Goal: Check status: Check status

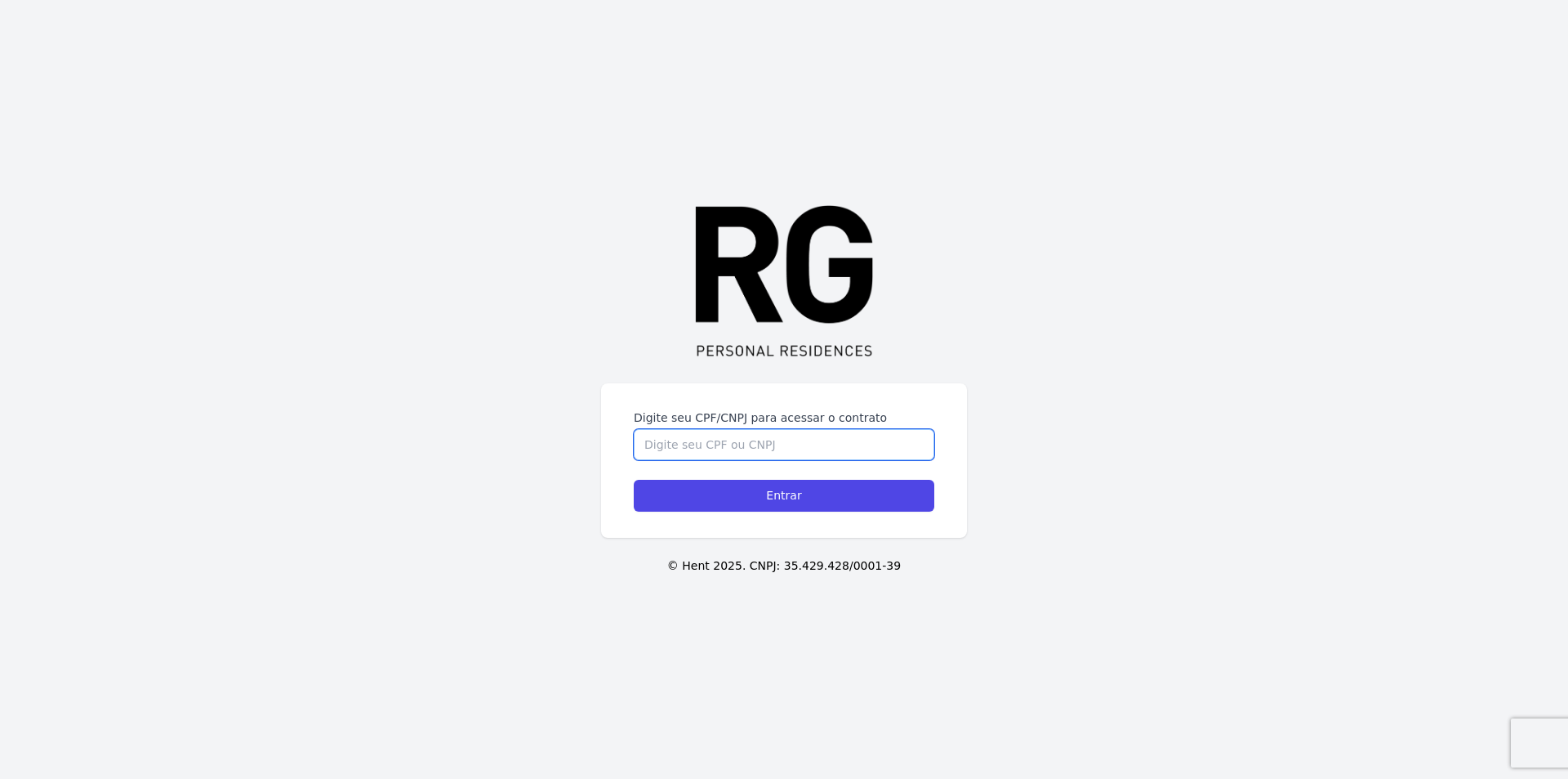
click at [670, 440] on input "Digite seu CPF/CNPJ para acessar o contrato" at bounding box center [784, 444] width 300 height 31
type input "02849121746"
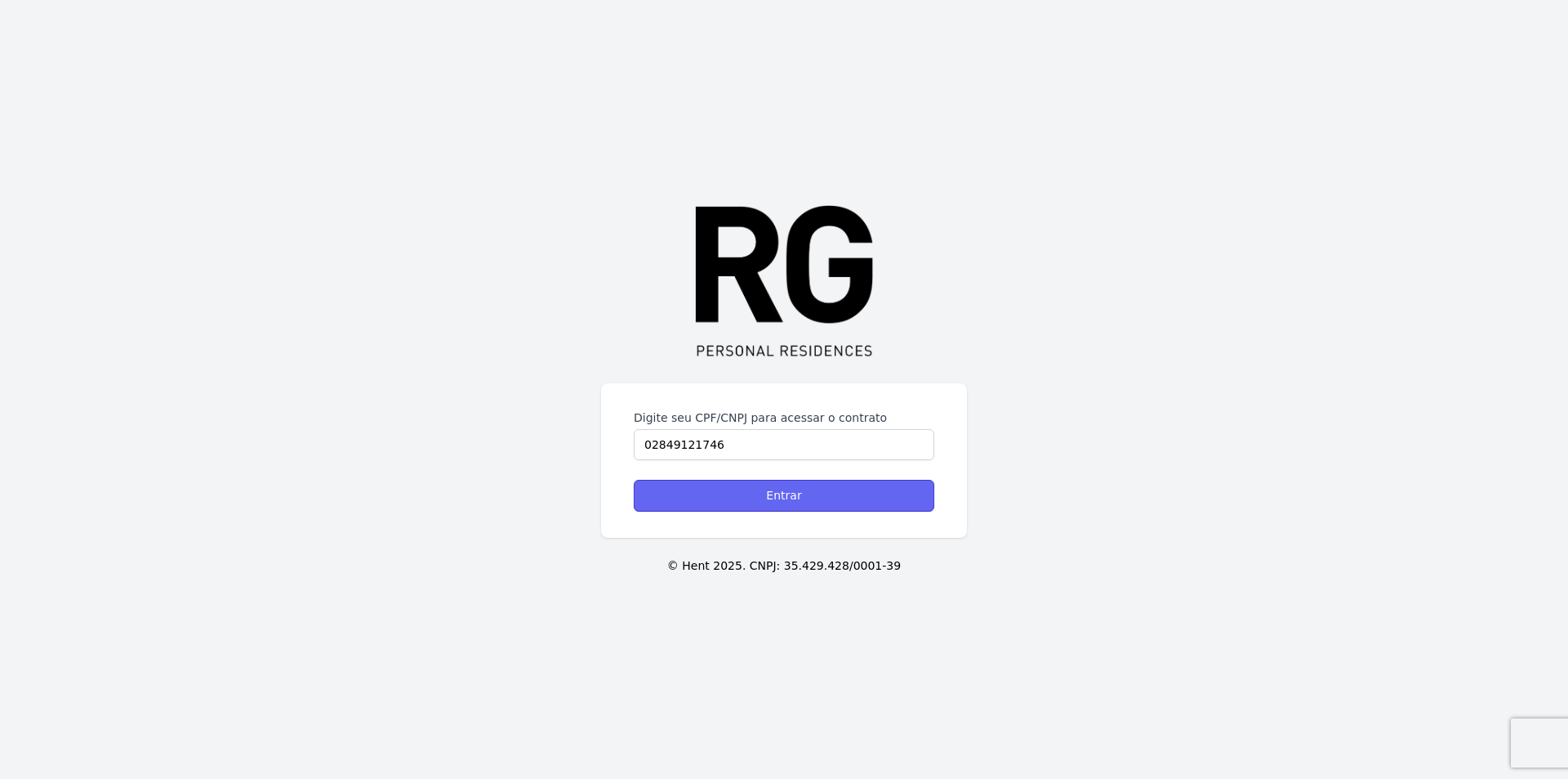
click at [779, 500] on input "Entrar" at bounding box center [784, 495] width 300 height 32
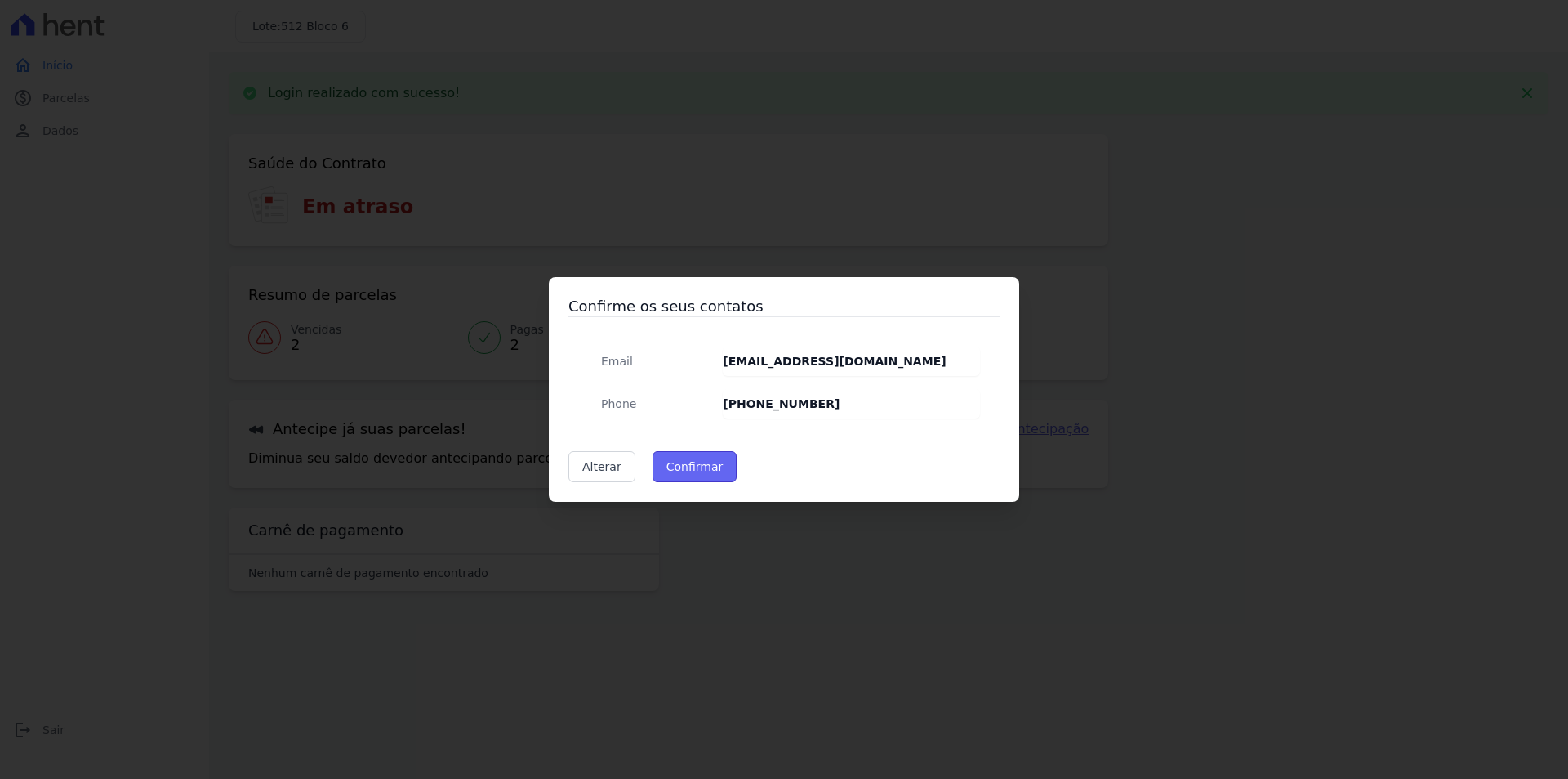
click at [681, 462] on button "Confirmar" at bounding box center [695, 466] width 85 height 31
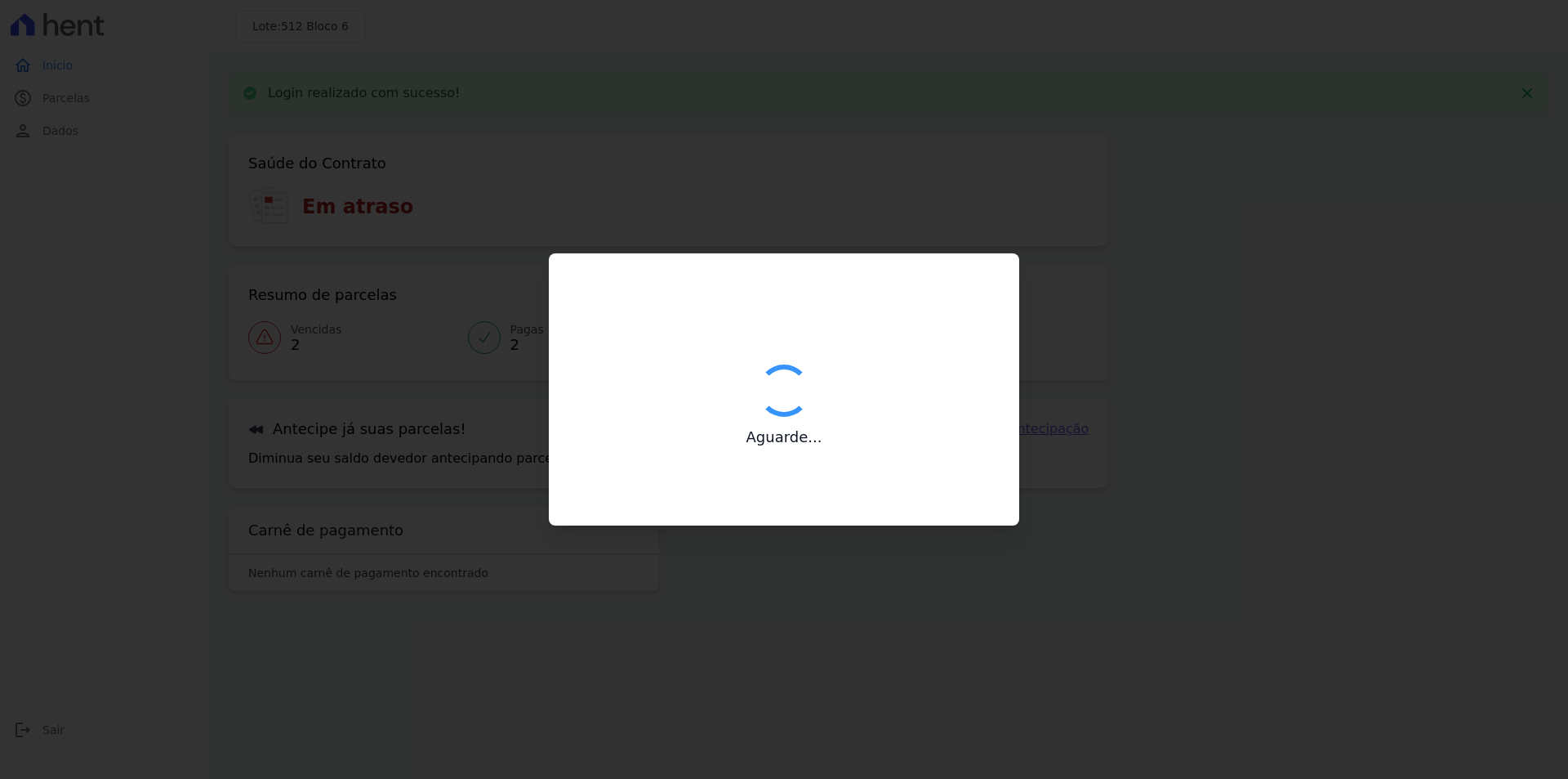
type input "Contatos confirmados com sucesso."
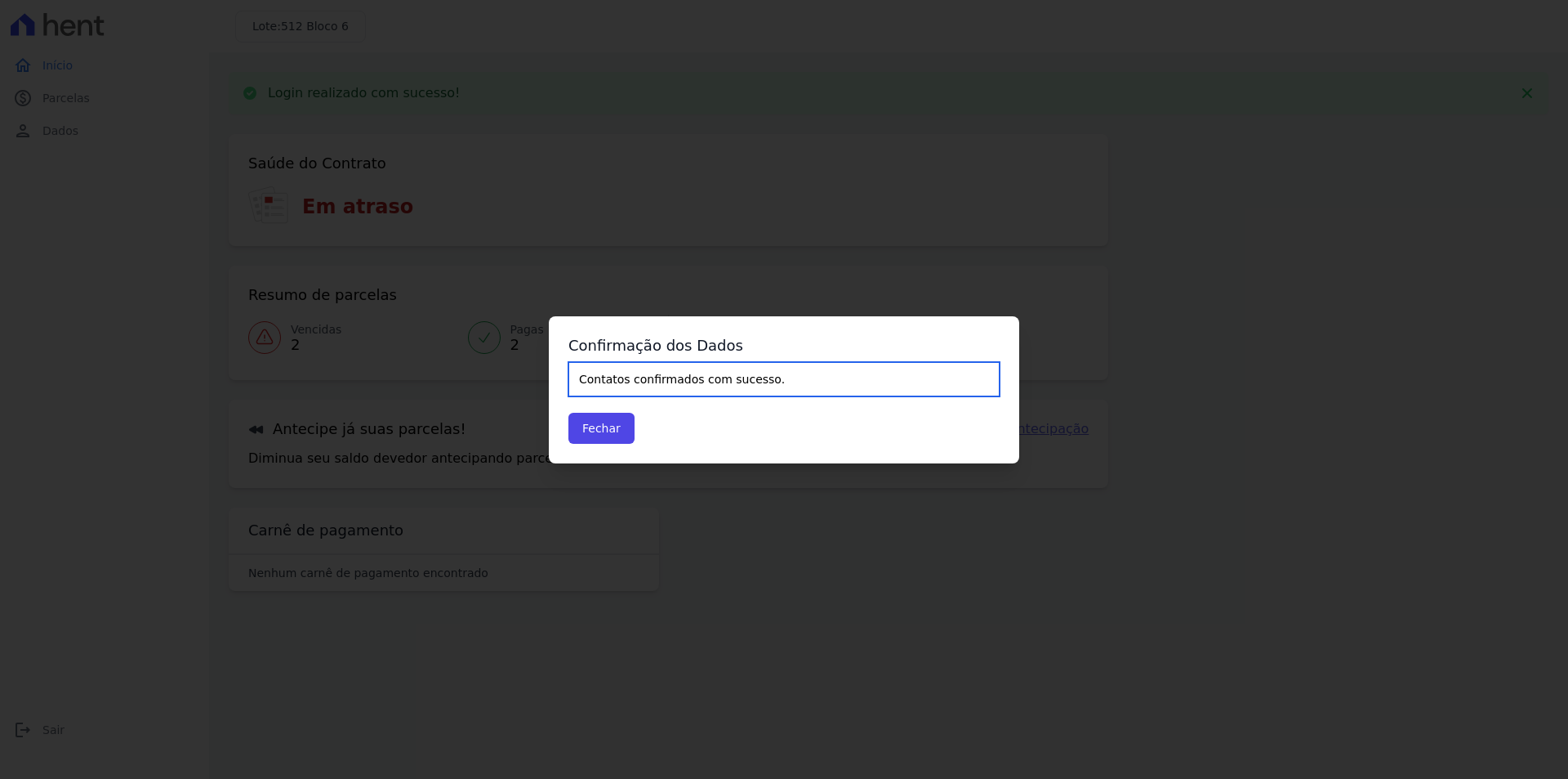
click at [607, 371] on input "Contatos confirmados com sucesso." at bounding box center [784, 379] width 431 height 34
click at [603, 434] on button "Fechar" at bounding box center [601, 428] width 66 height 31
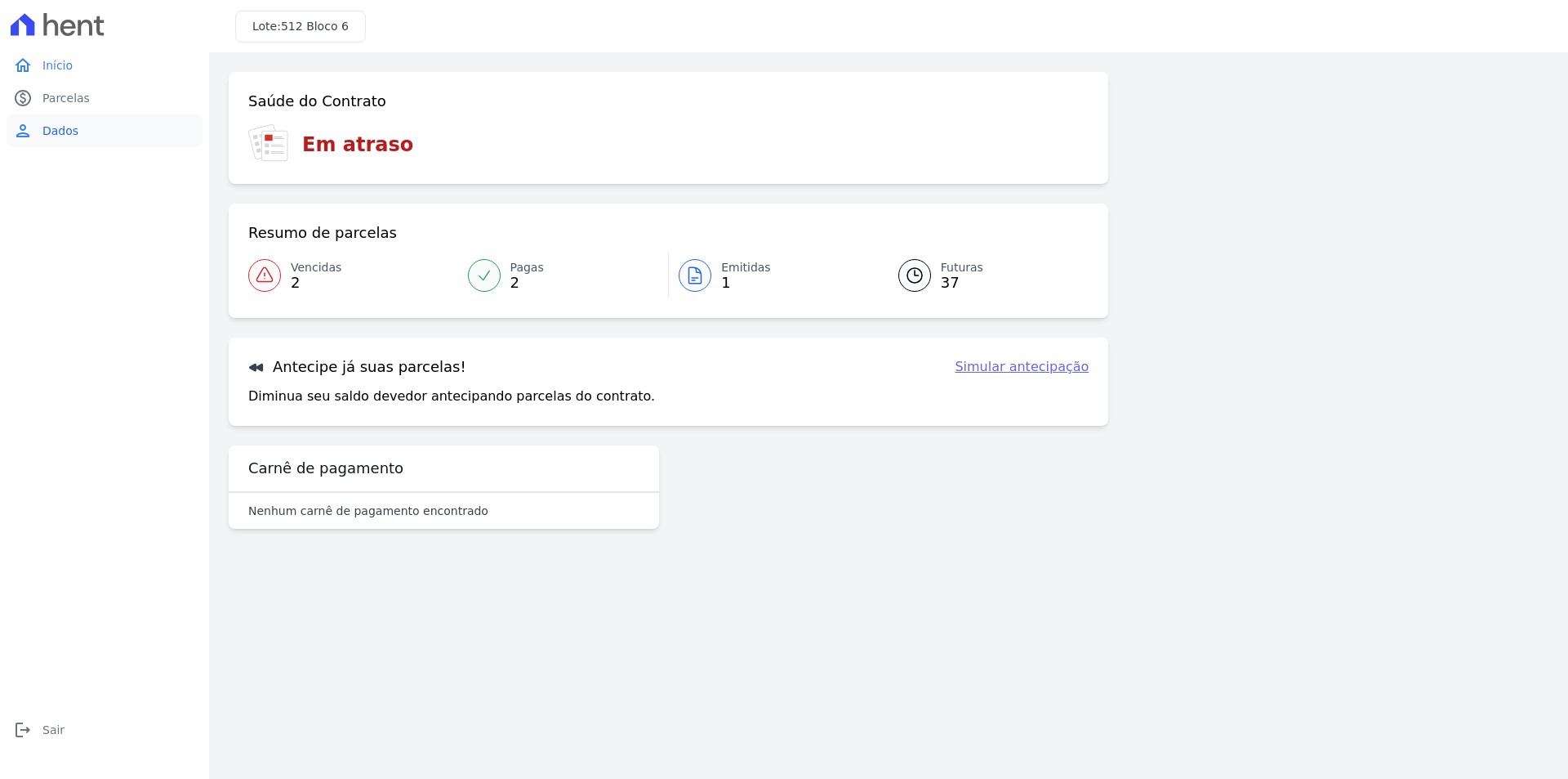
click at [70, 133] on span "Dados" at bounding box center [60, 130] width 36 height 16
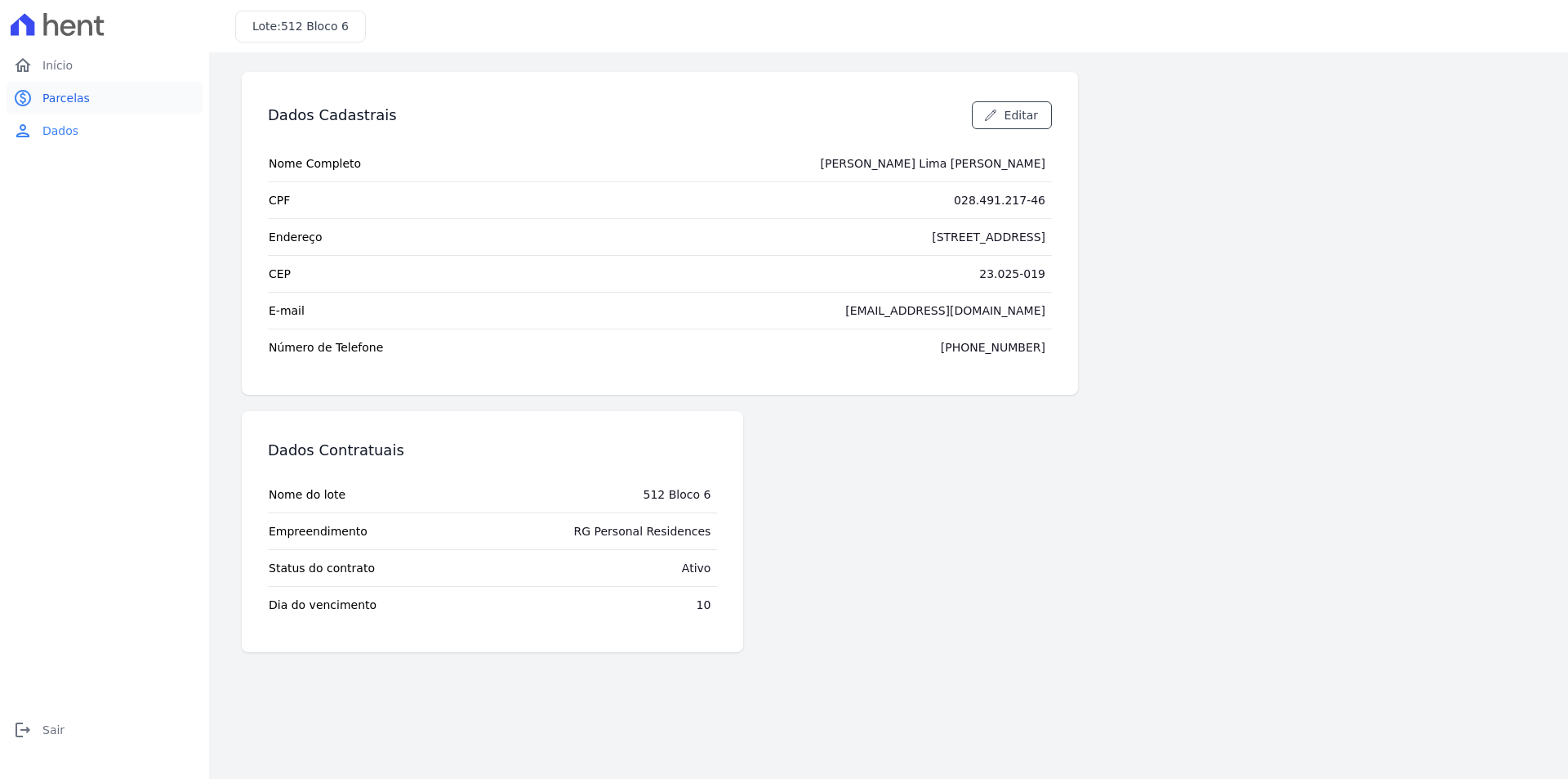
click at [69, 96] on span "Parcelas" at bounding box center [66, 98] width 48 height 16
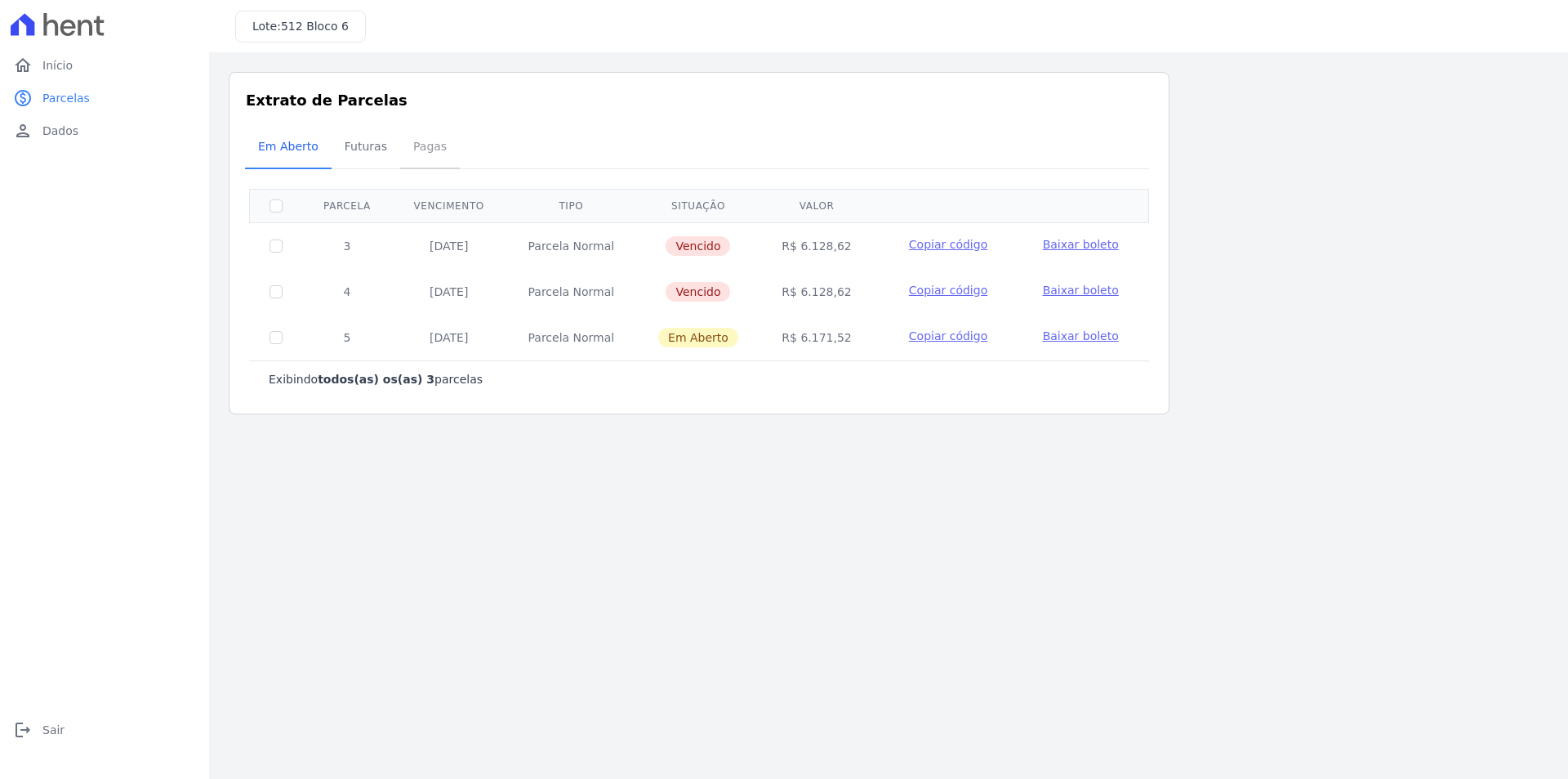
click at [418, 145] on span "Pagas" at bounding box center [430, 146] width 53 height 33
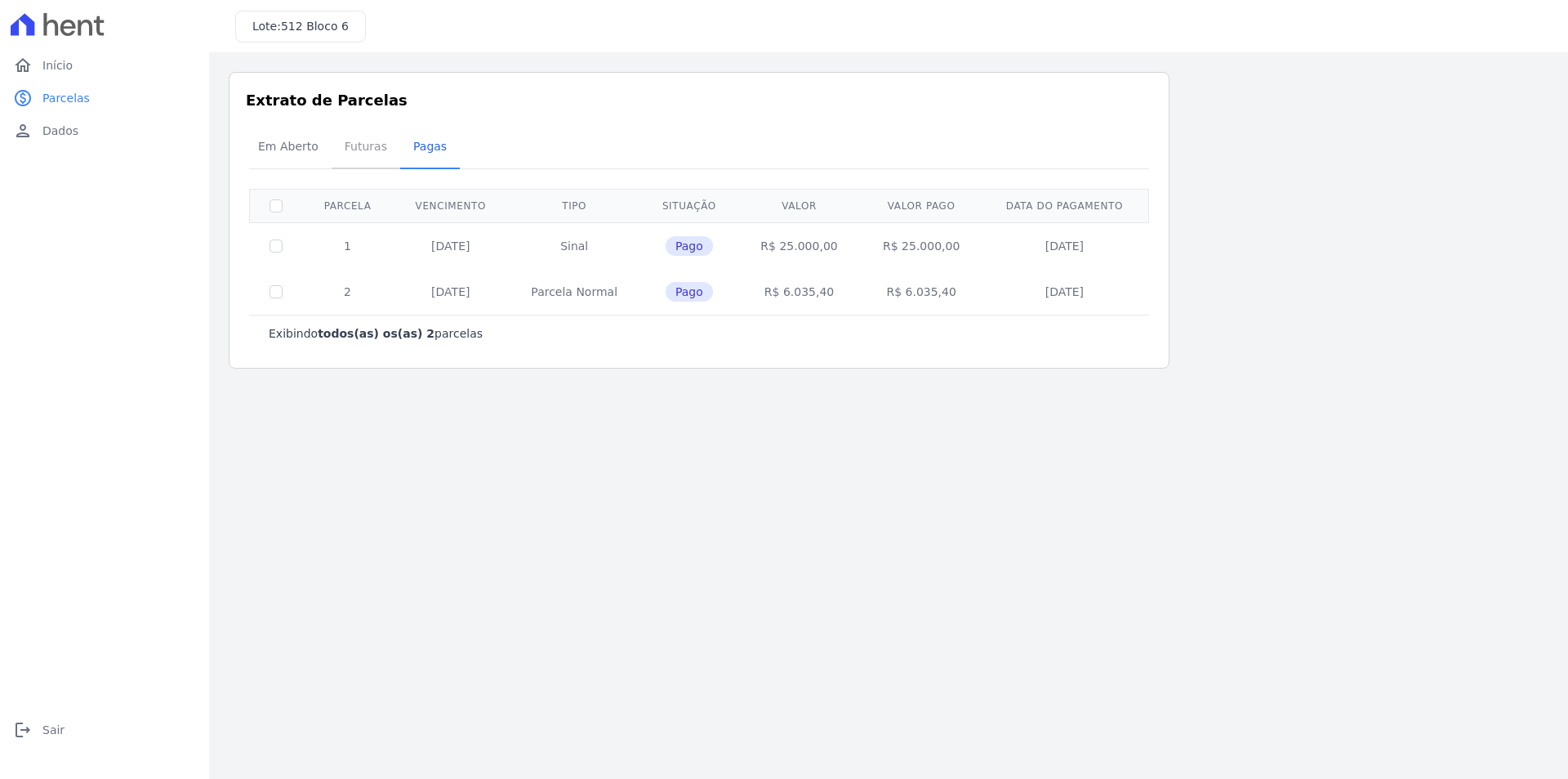
click at [354, 148] on span "Futuras" at bounding box center [365, 146] width 62 height 33
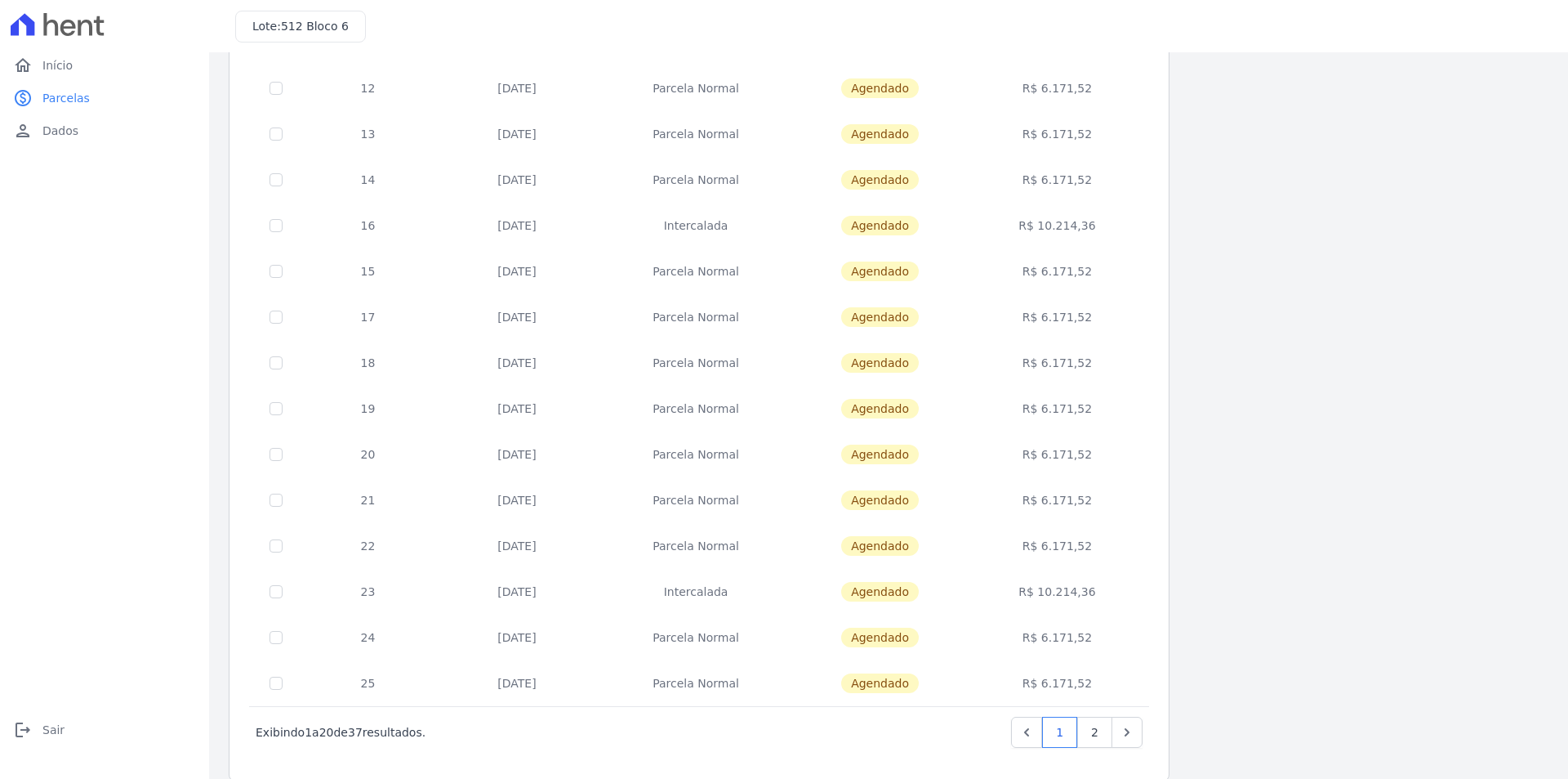
scroll to position [455, 0]
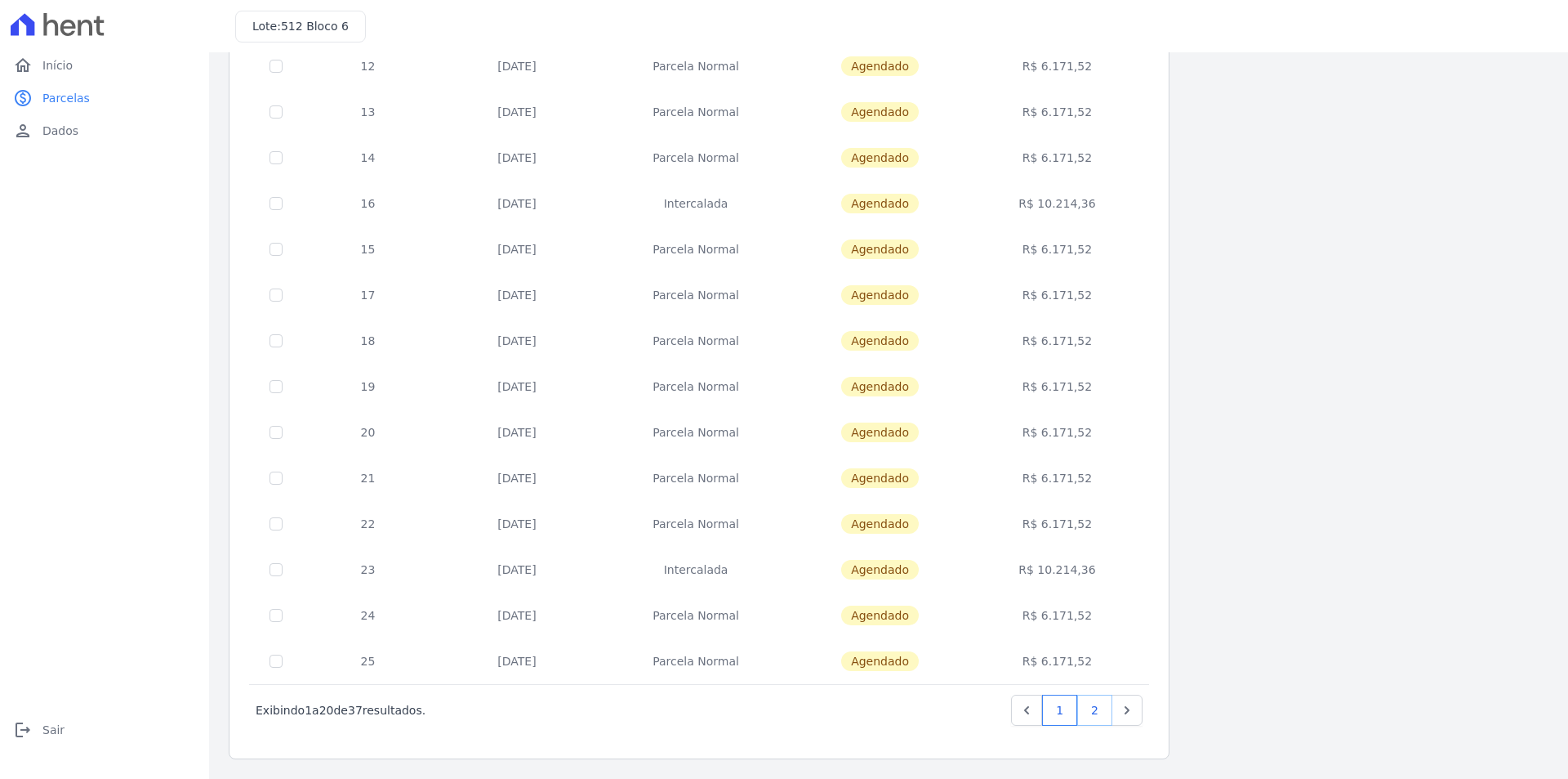
click at [1092, 720] on link "2" at bounding box center [1094, 710] width 35 height 31
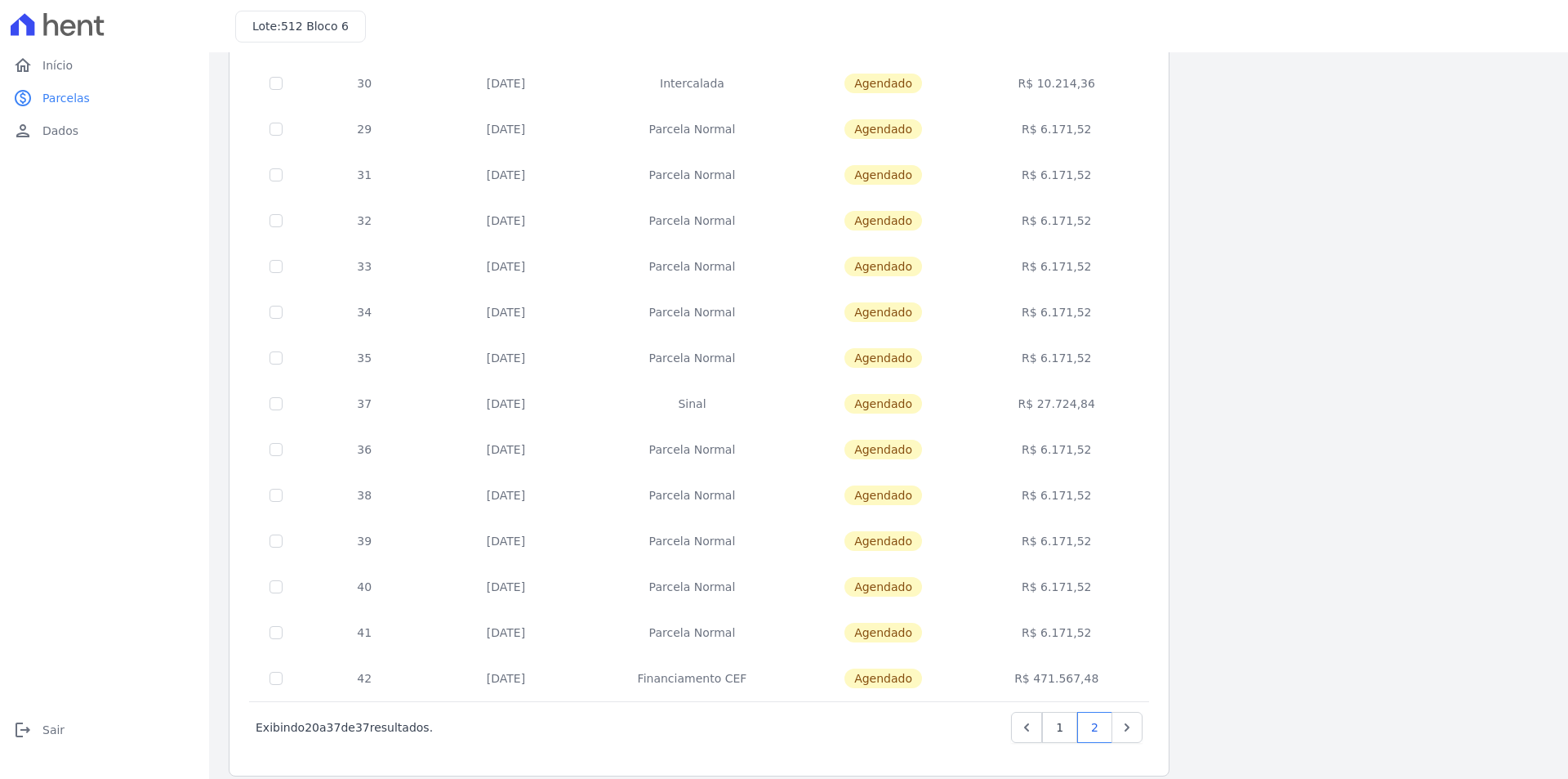
scroll to position [317, 0]
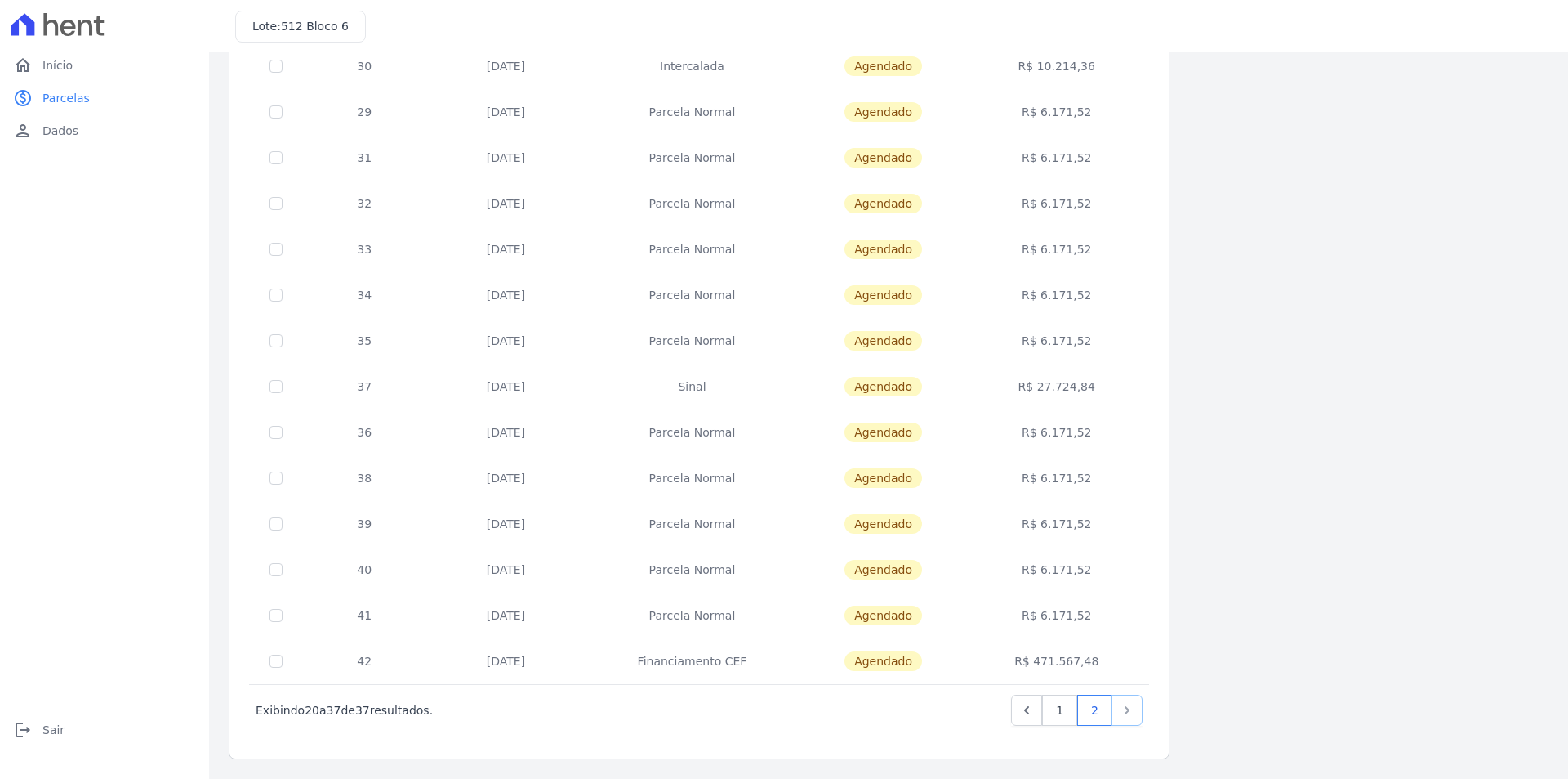
click at [1127, 711] on icon "Next" at bounding box center [1126, 710] width 5 height 9
